Goal: Information Seeking & Learning: Learn about a topic

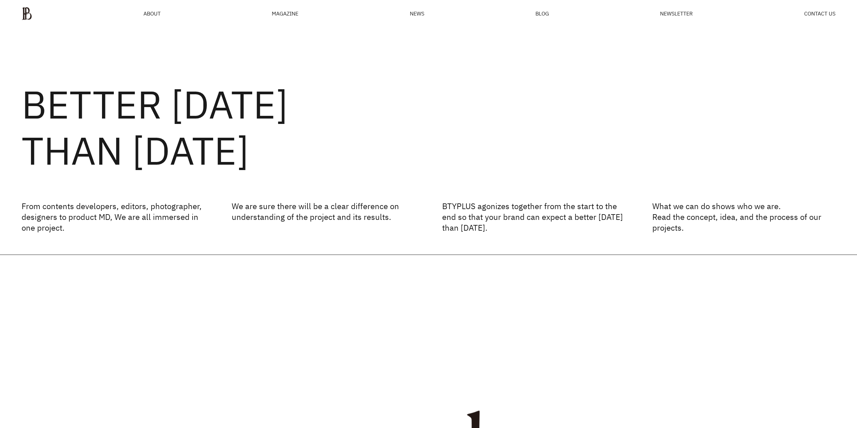
click at [292, 13] on div "MAGAZINE" at bounding box center [285, 13] width 27 height 5
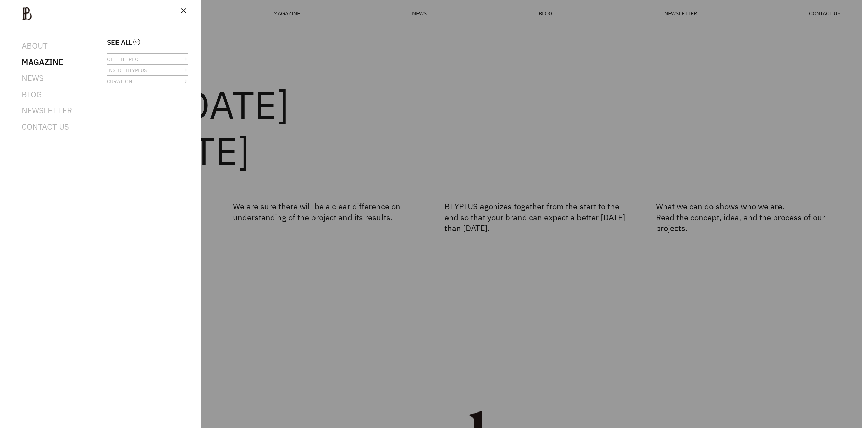
click at [340, 39] on div at bounding box center [431, 214] width 862 height 428
click at [185, 11] on span "close" at bounding box center [184, 11] width 8 height 8
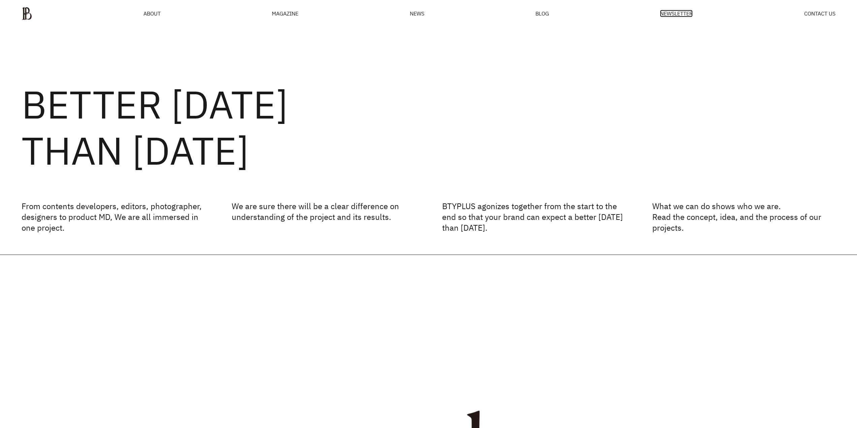
click at [673, 14] on span "NEWSLETTER" at bounding box center [676, 13] width 33 height 5
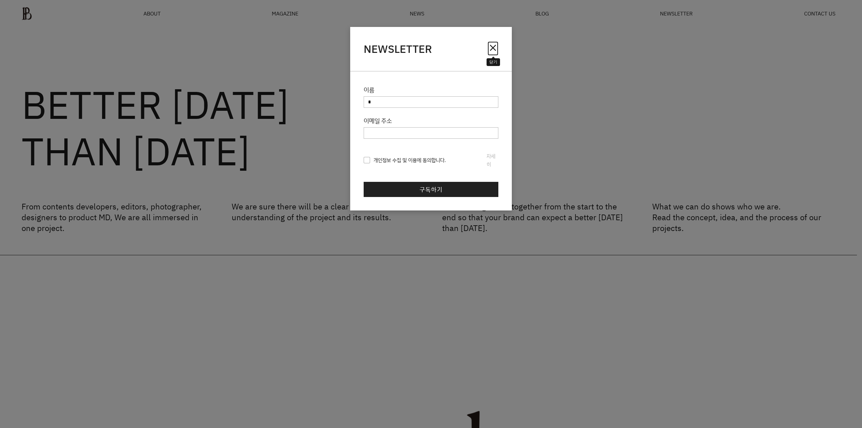
click at [491, 51] on span "close" at bounding box center [493, 47] width 11 height 11
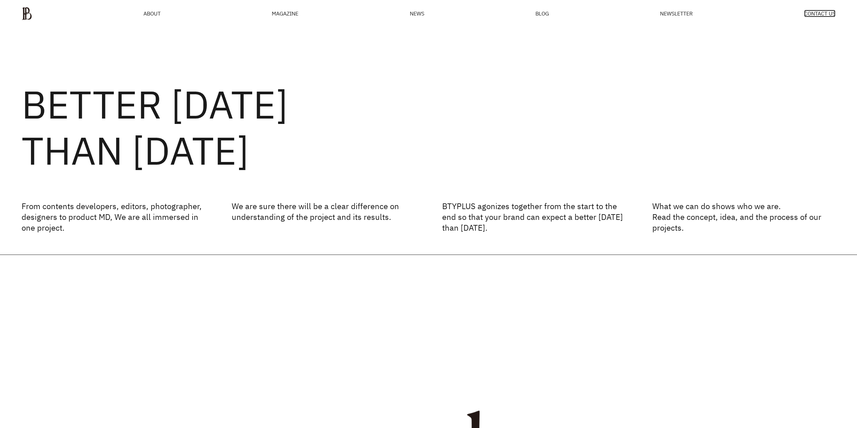
click at [805, 16] on span "CONTACT US" at bounding box center [820, 13] width 31 height 5
click at [539, 14] on span "BLOG" at bounding box center [542, 13] width 13 height 5
click at [31, 9] on img at bounding box center [27, 13] width 10 height 13
click at [30, 13] on img at bounding box center [27, 13] width 10 height 13
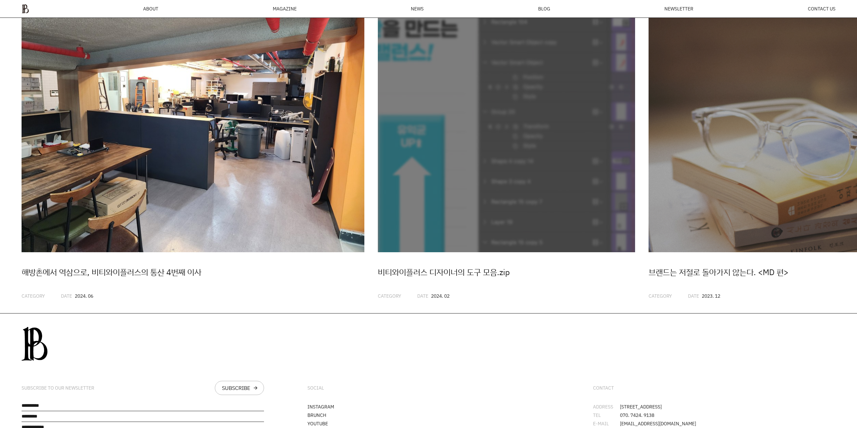
scroll to position [2249, 0]
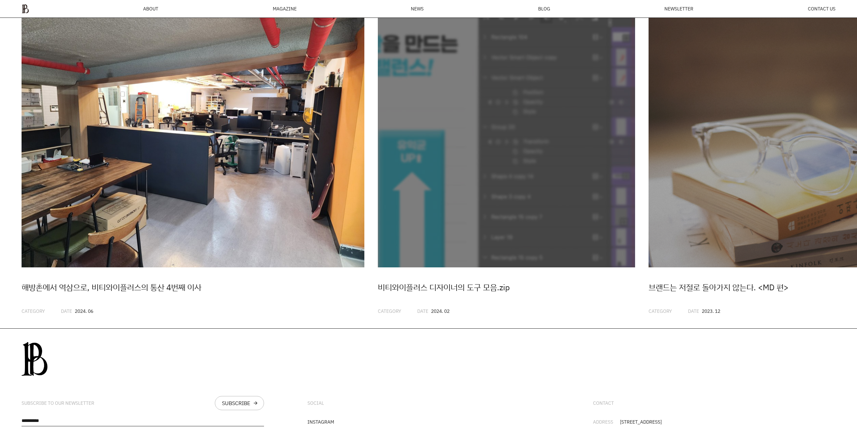
click at [203, 186] on img "1 / 20" at bounding box center [193, 138] width 343 height 257
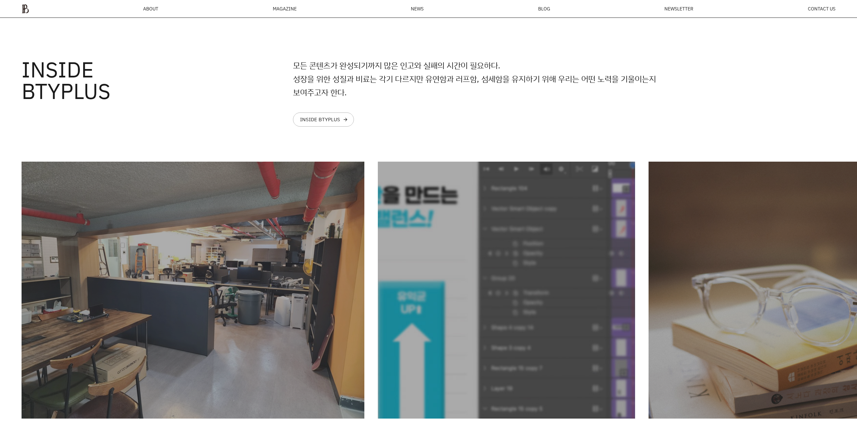
scroll to position [2148, 0]
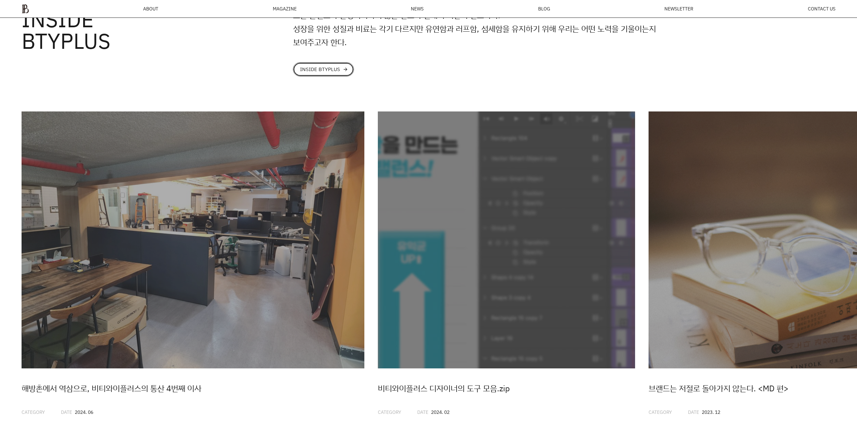
drag, startPoint x: 340, startPoint y: 80, endPoint x: 349, endPoint y: 77, distance: 9.5
click at [340, 76] on link "INSIDE BTYPLUS arrow_forward" at bounding box center [323, 69] width 61 height 14
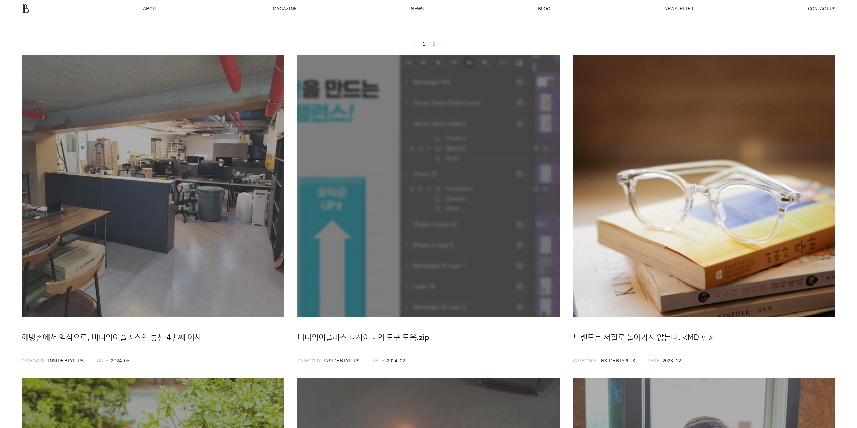
scroll to position [125, 0]
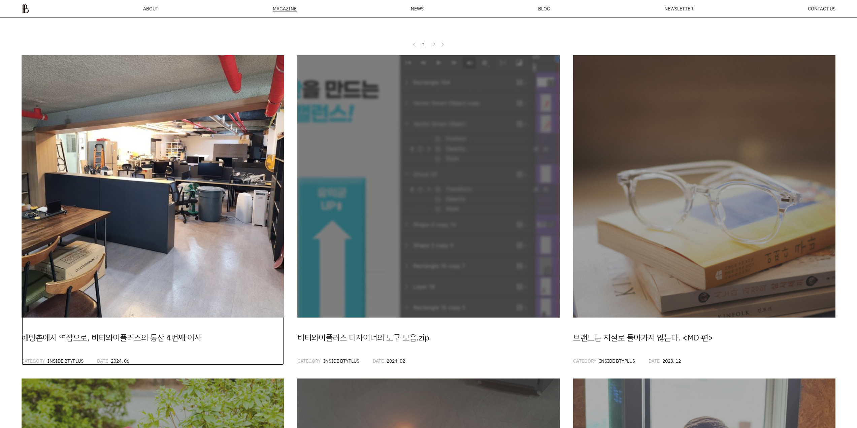
click at [177, 241] on img at bounding box center [153, 186] width 262 height 262
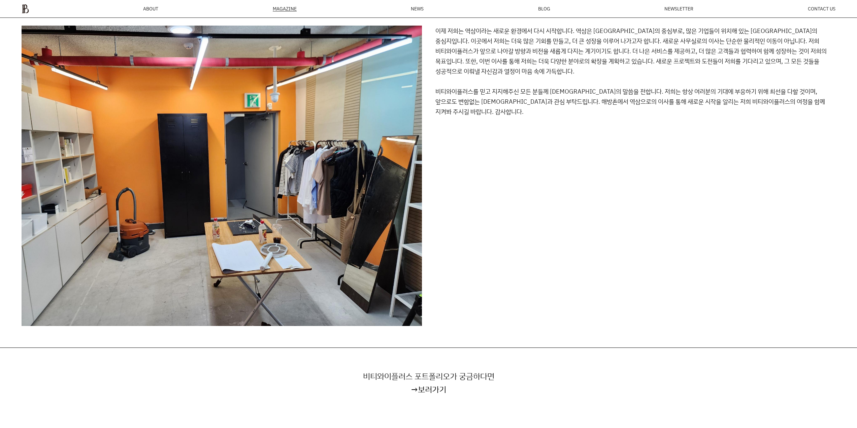
scroll to position [2282, 0]
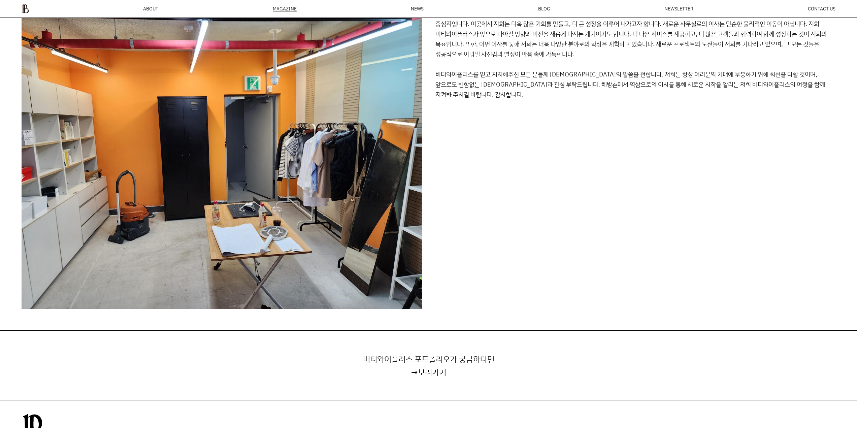
click at [764, 134] on p "이제 저희는 역삼이라는 새로운 환경에서 다시 시작합니다. 역삼은 [GEOGRAPHIC_DATA]의 중심부로, 많은 기업들이 위치해 있는 [GE…" at bounding box center [636, 158] width 401 height 300
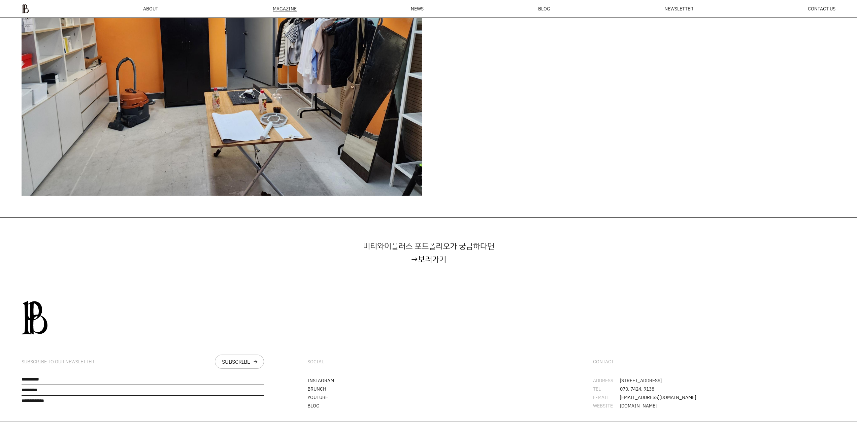
scroll to position [2413, 0]
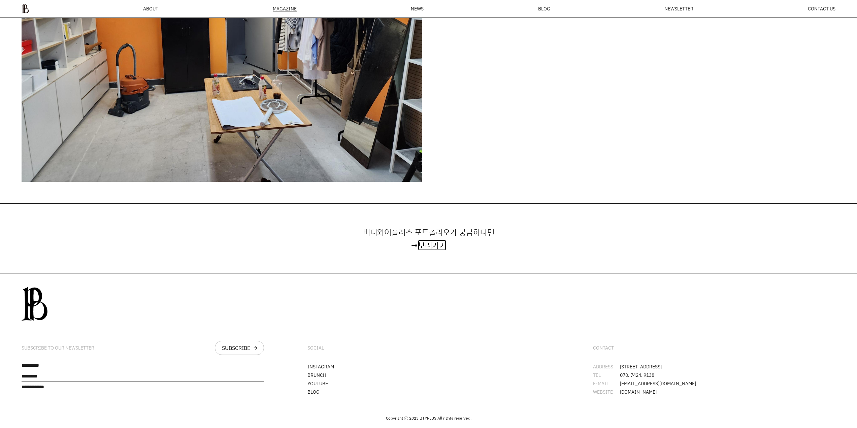
click at [436, 243] on link "보러가기" at bounding box center [432, 245] width 28 height 11
